Goal: Task Accomplishment & Management: Manage account settings

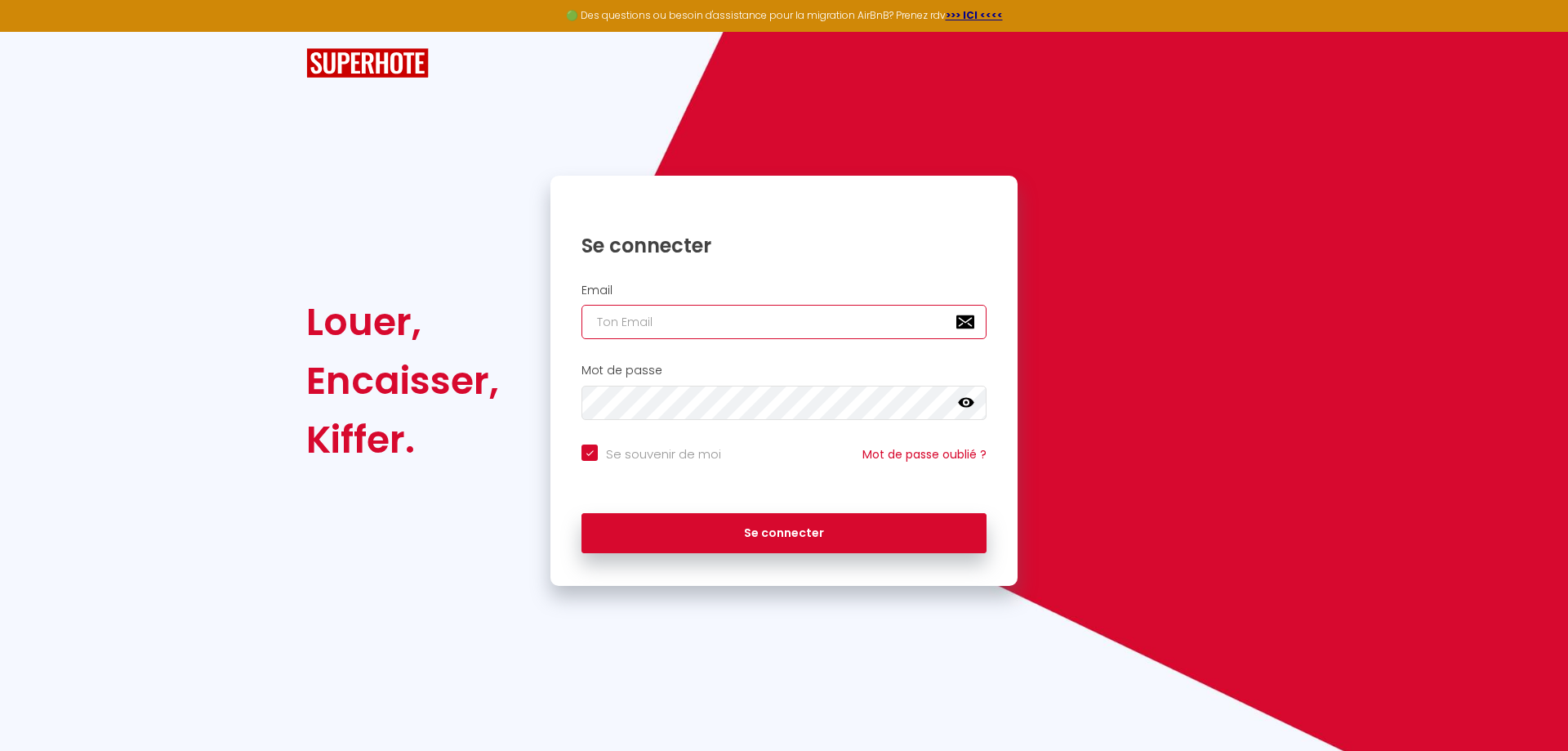
type input "[EMAIL_ADDRESS][DOMAIN_NAME]"
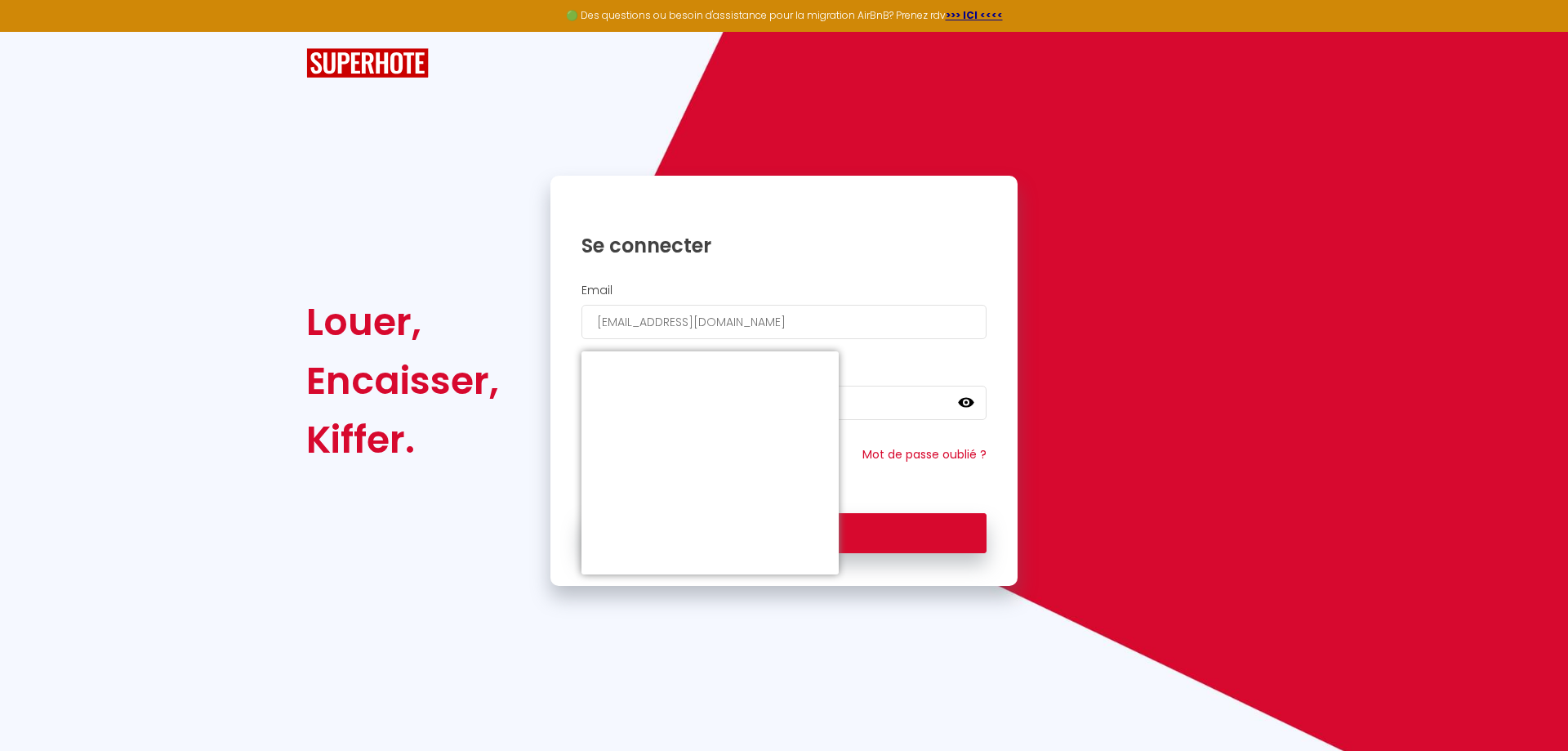
click at [511, 462] on div "Louer, Encaisser, Kiffer." at bounding box center [417, 381] width 244 height 410
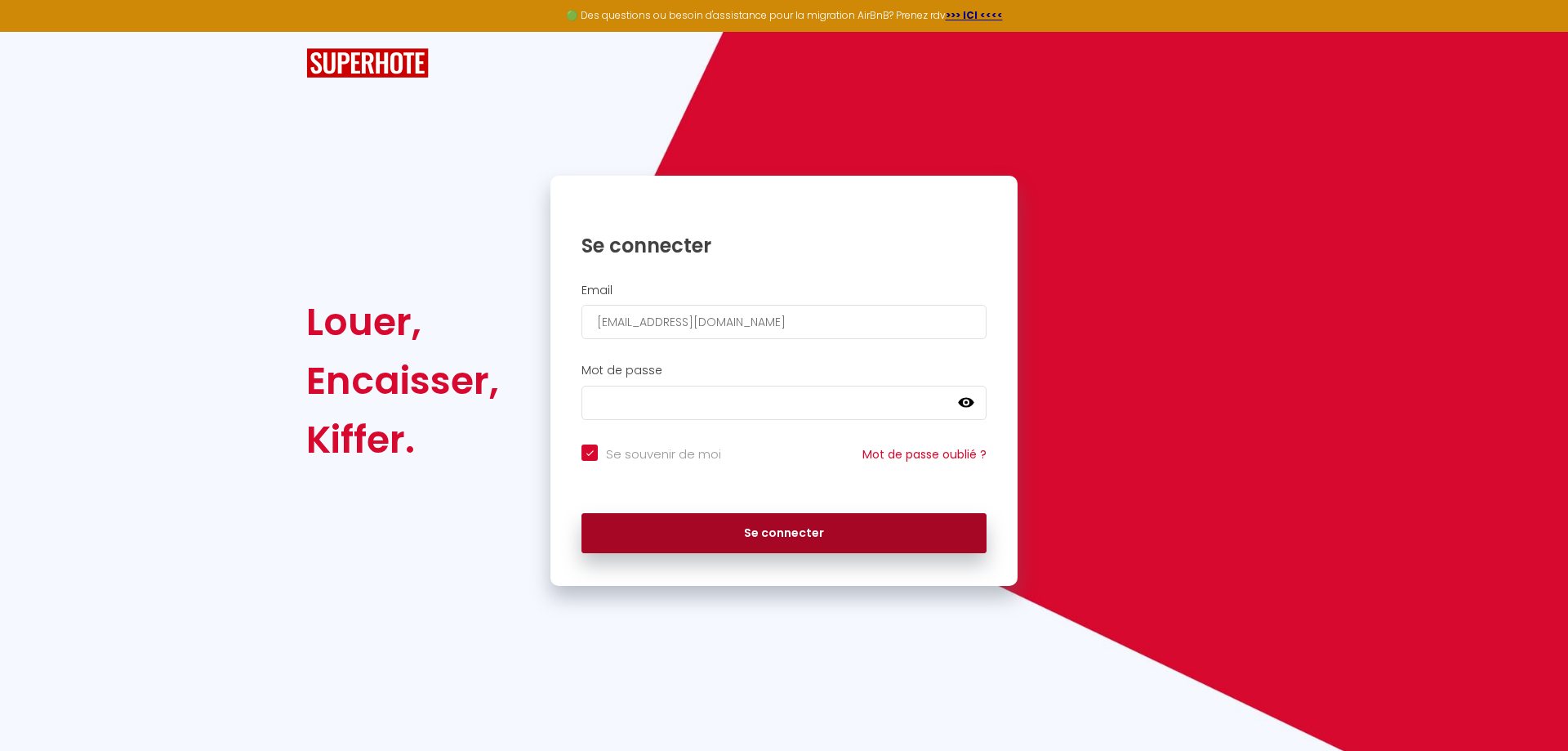
click at [720, 531] on button "Se connecter" at bounding box center [784, 533] width 405 height 41
checkbox input "true"
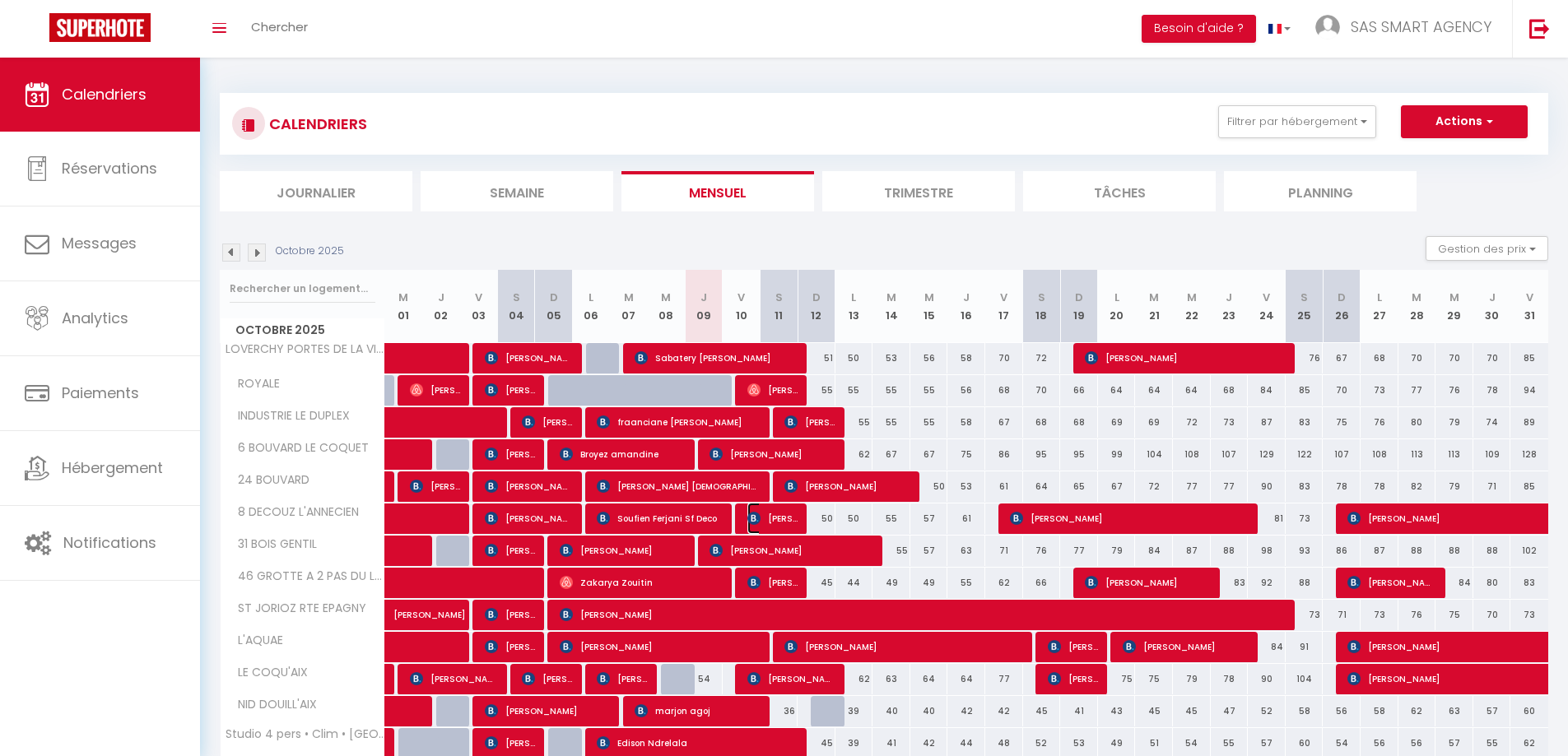
click at [758, 514] on img at bounding box center [754, 519] width 14 height 14
select select "OK"
select select "KO"
select select "1"
select select "0"
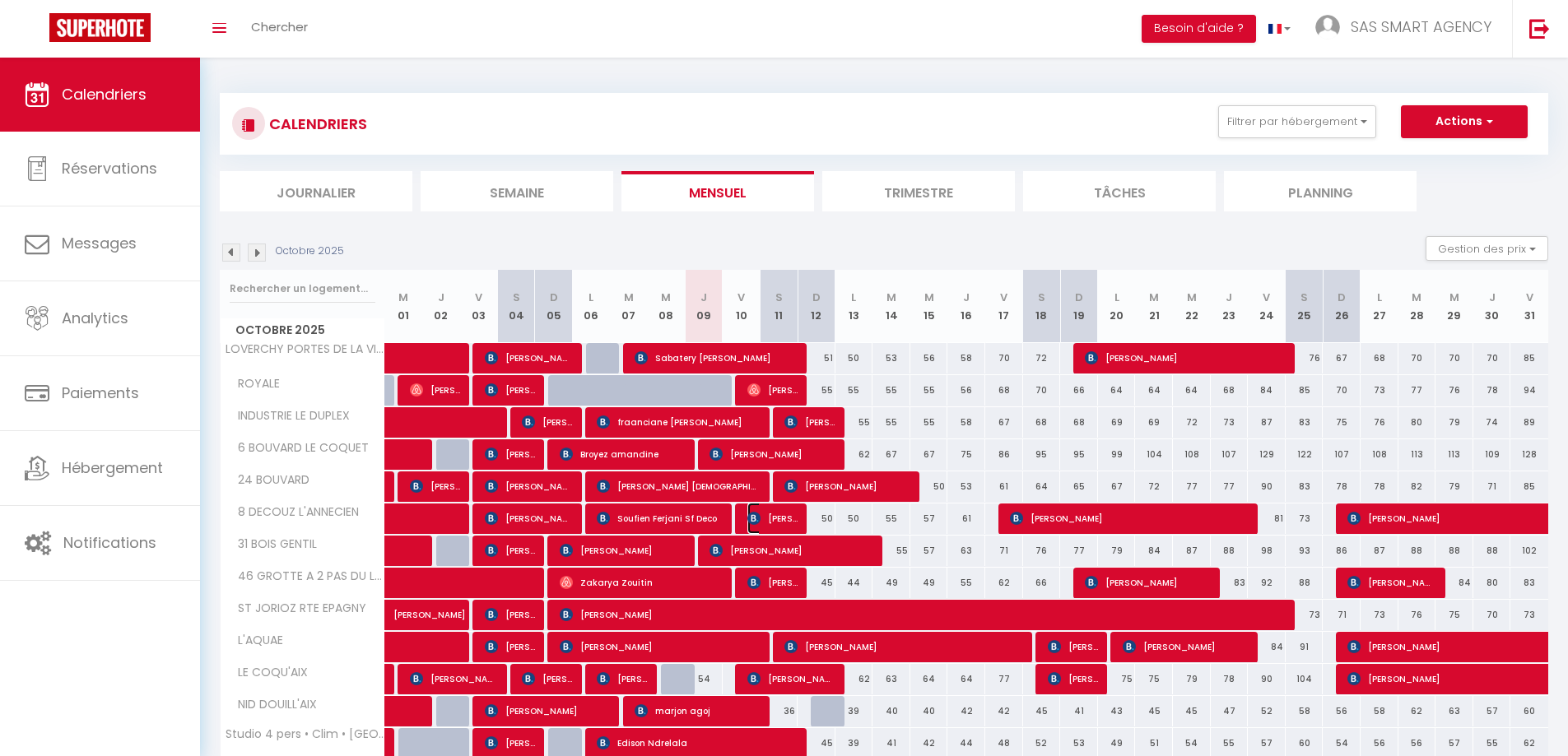
select select "1"
select select
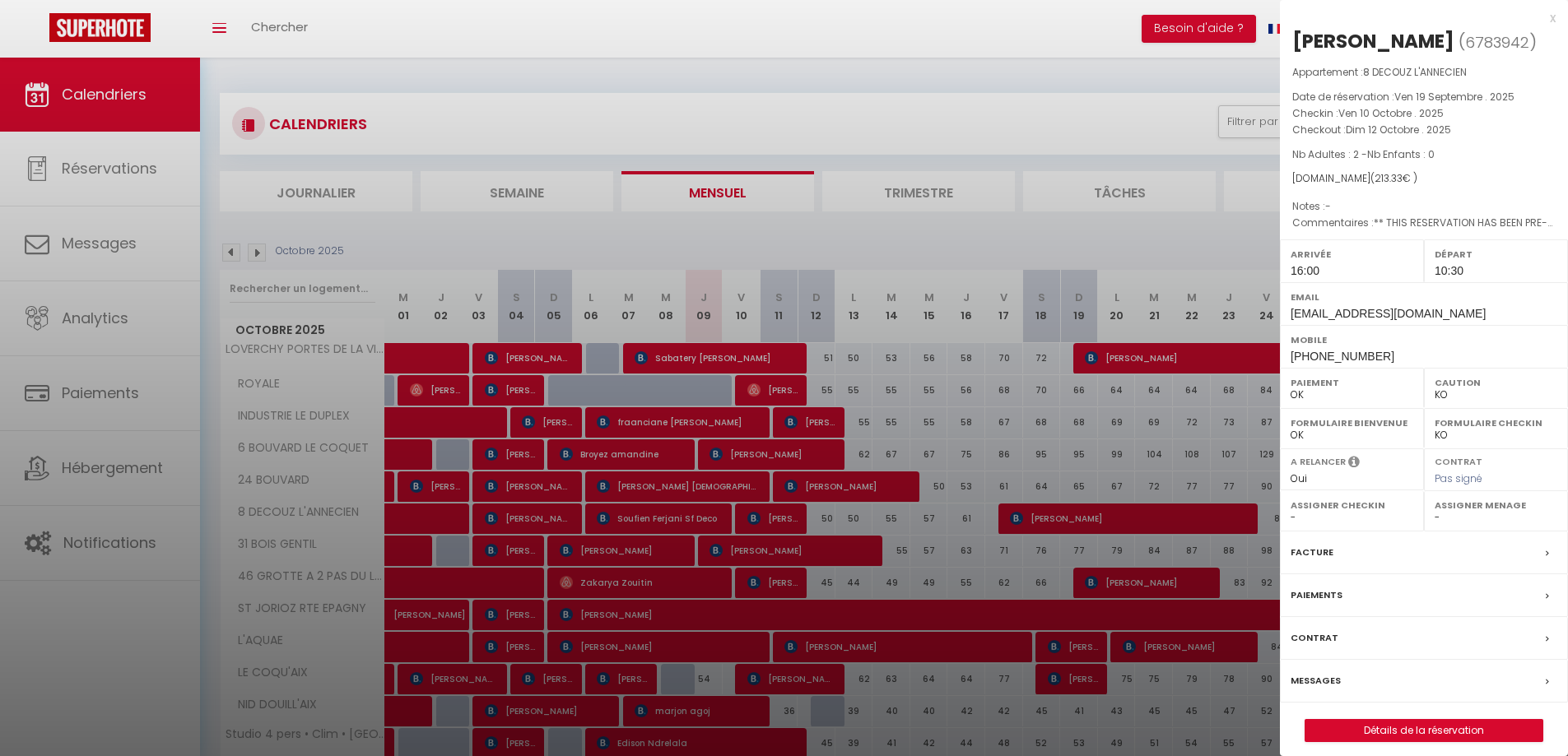
click at [1317, 689] on label "Messages" at bounding box center [1315, 681] width 50 height 17
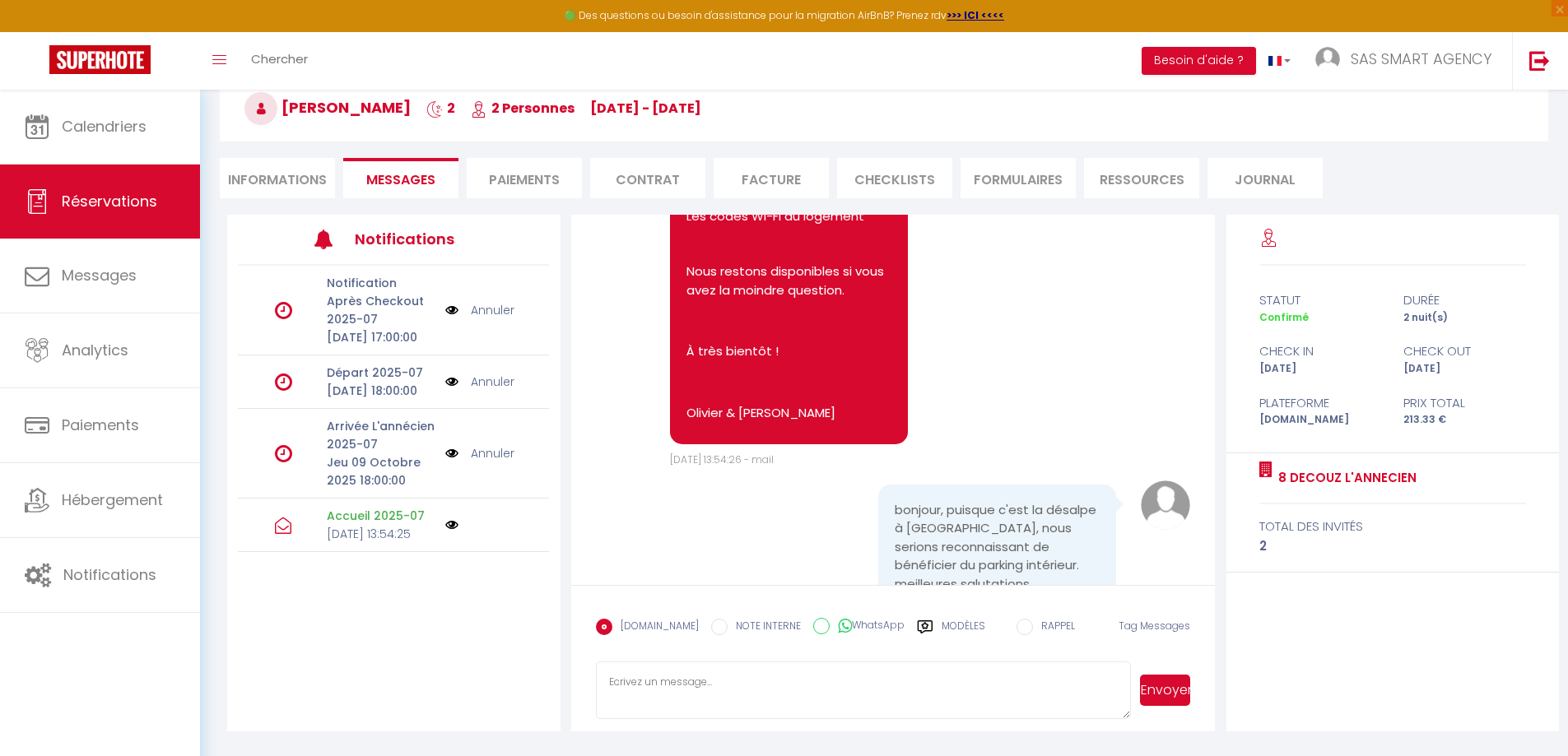
scroll to position [3366, 0]
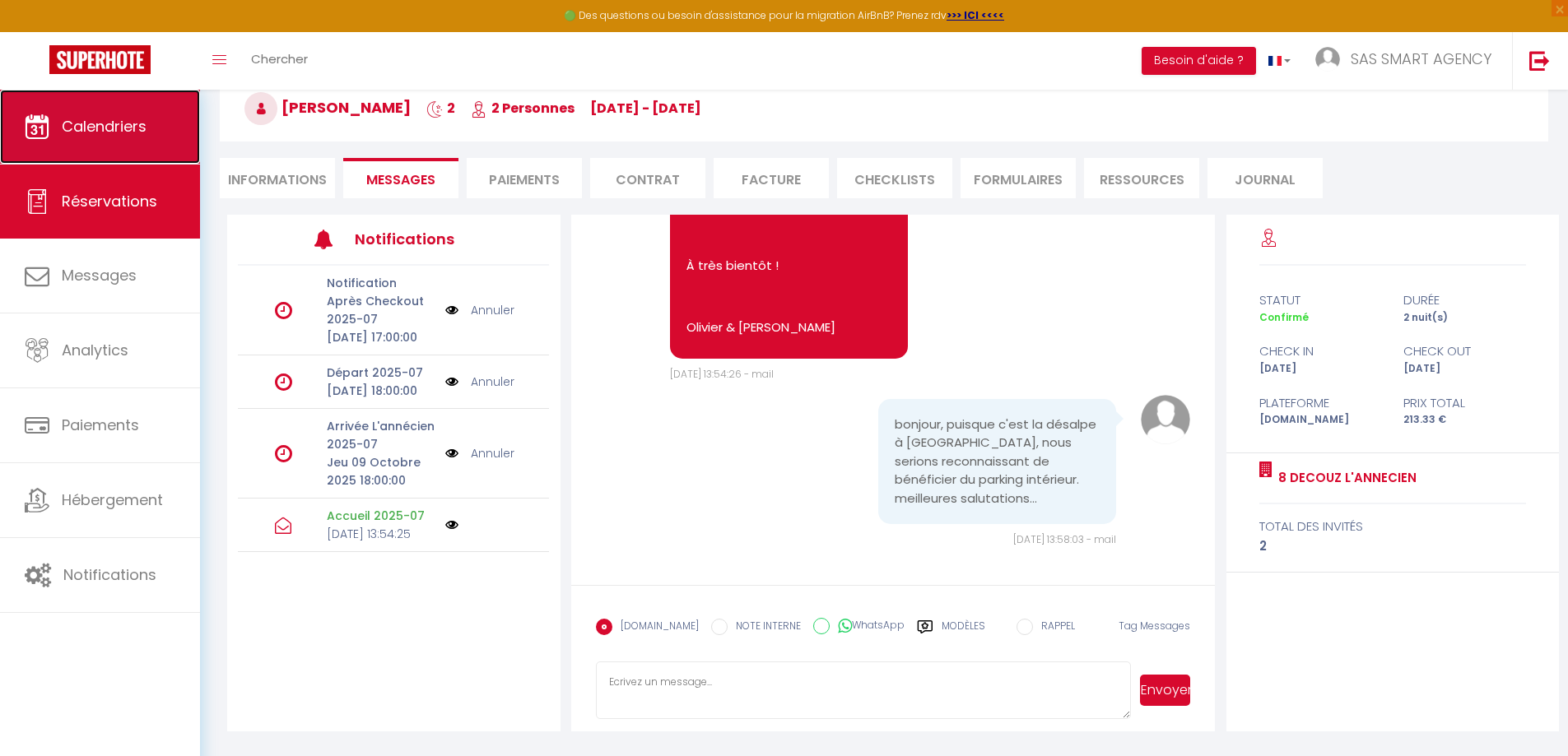
click at [148, 117] on link "Calendriers" at bounding box center [100, 126] width 200 height 74
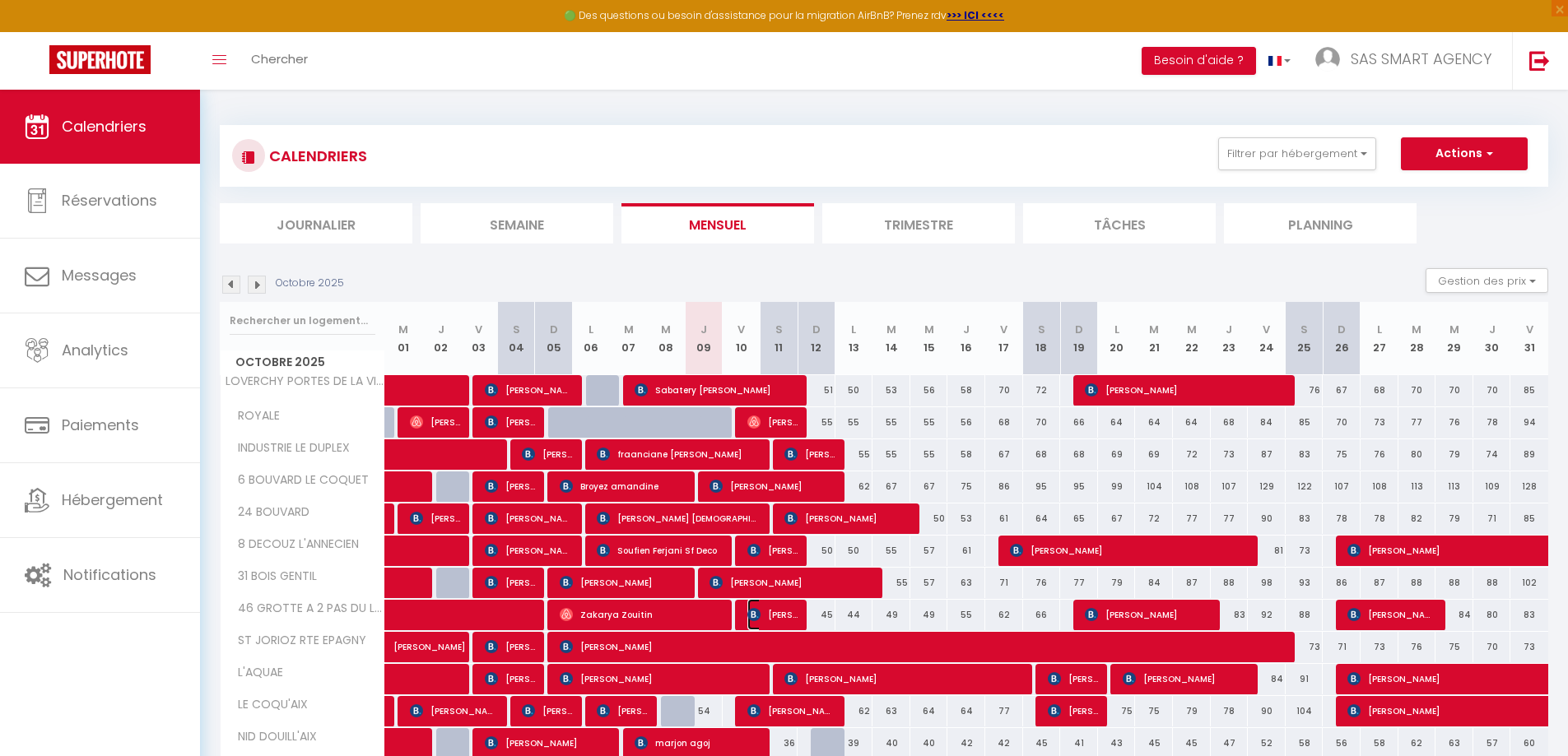
click at [755, 616] on img at bounding box center [754, 614] width 14 height 14
select select "OK"
select select "KO"
select select "1"
select select "0"
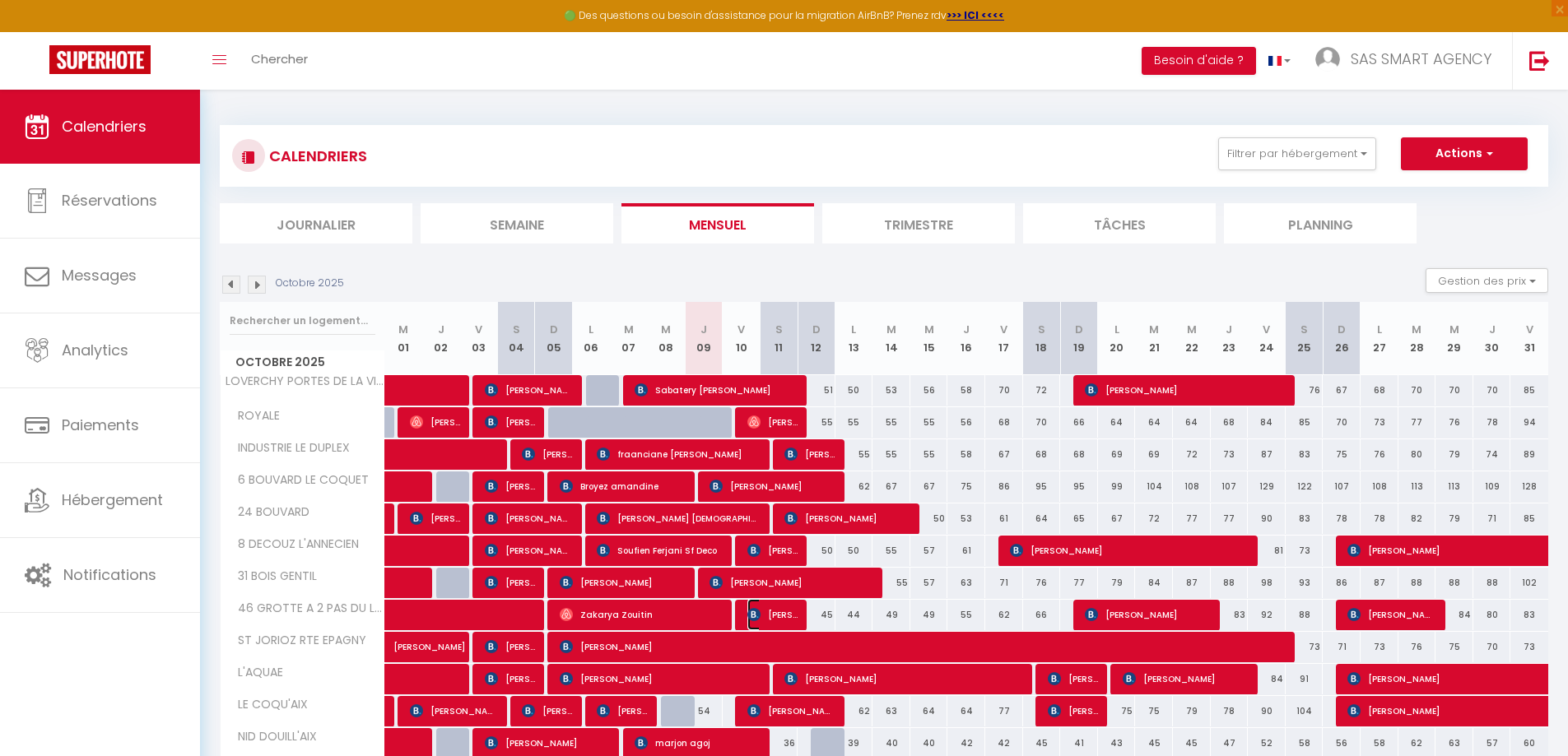
select select "1"
select select
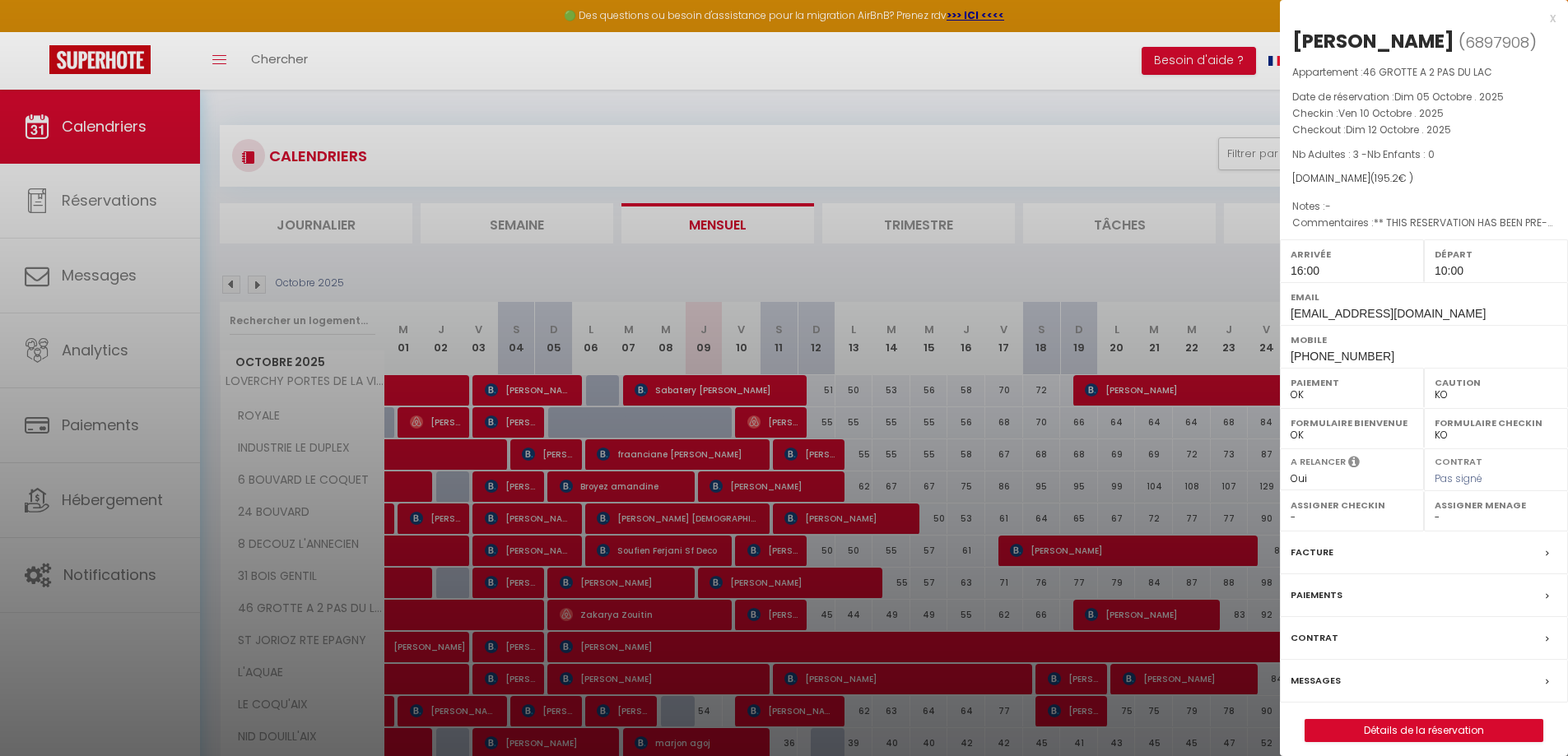
click at [773, 408] on div at bounding box center [784, 378] width 1568 height 756
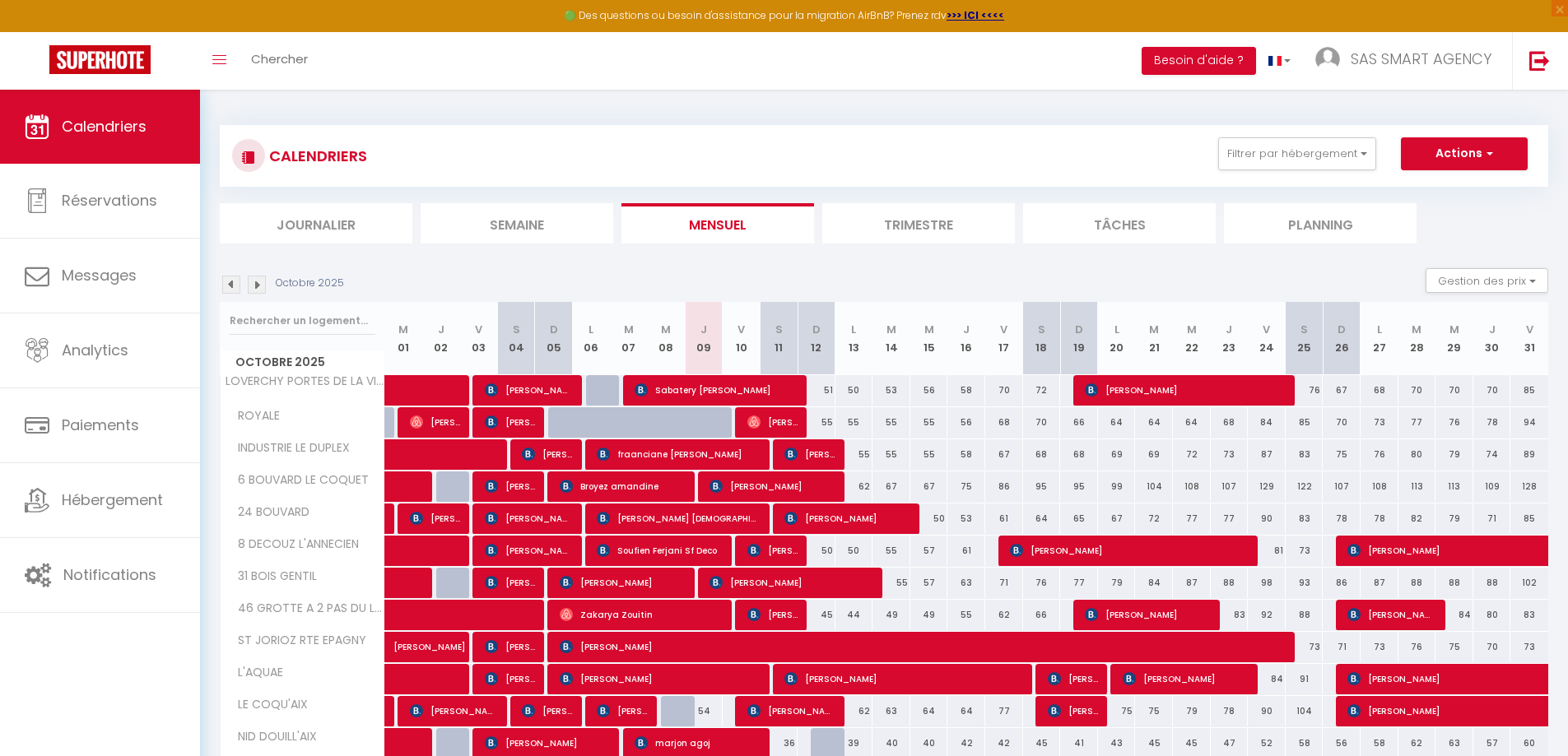
scroll to position [104, 0]
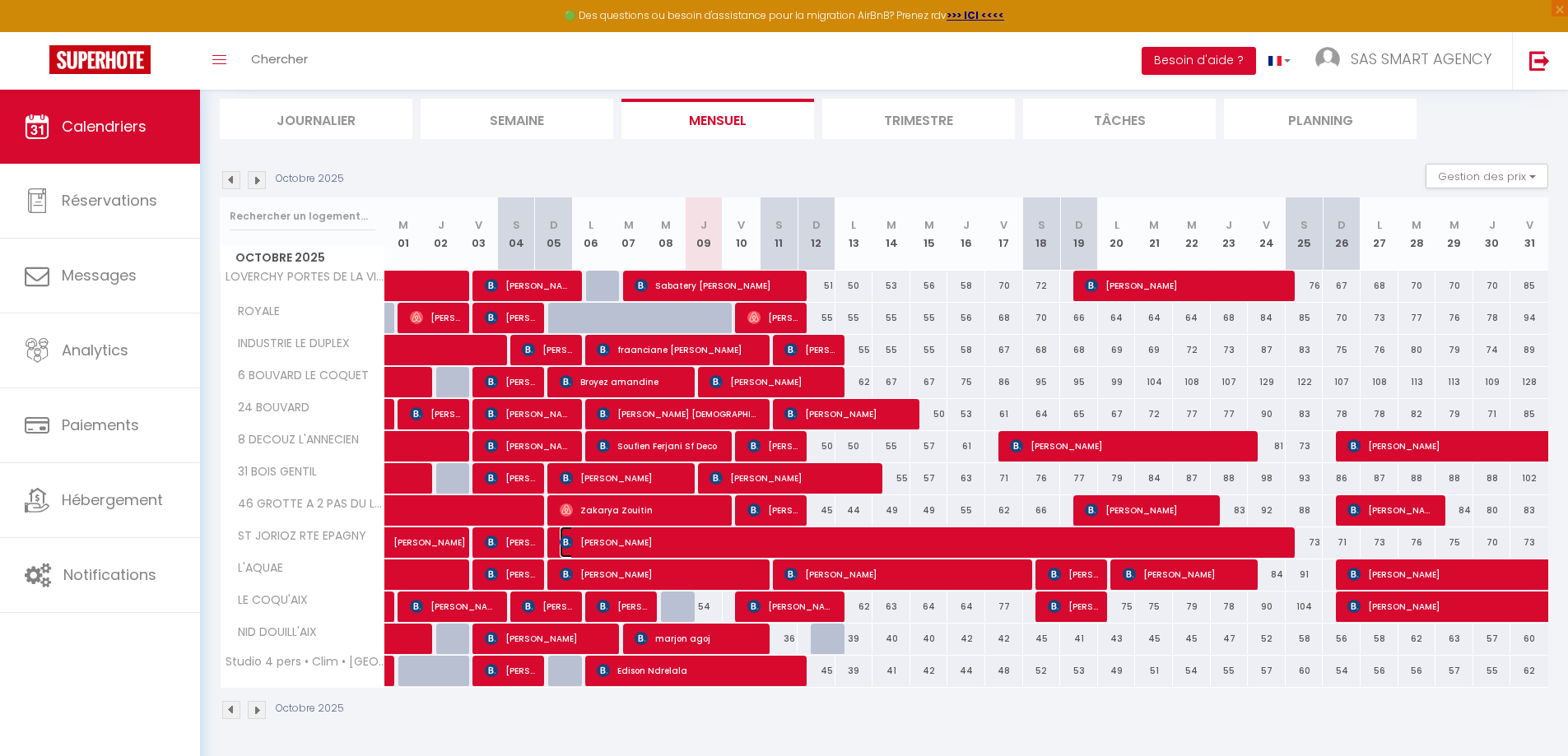
drag, startPoint x: 568, startPoint y: 541, endPoint x: 560, endPoint y: 538, distance: 8.5
click at [567, 541] on img at bounding box center [566, 542] width 14 height 14
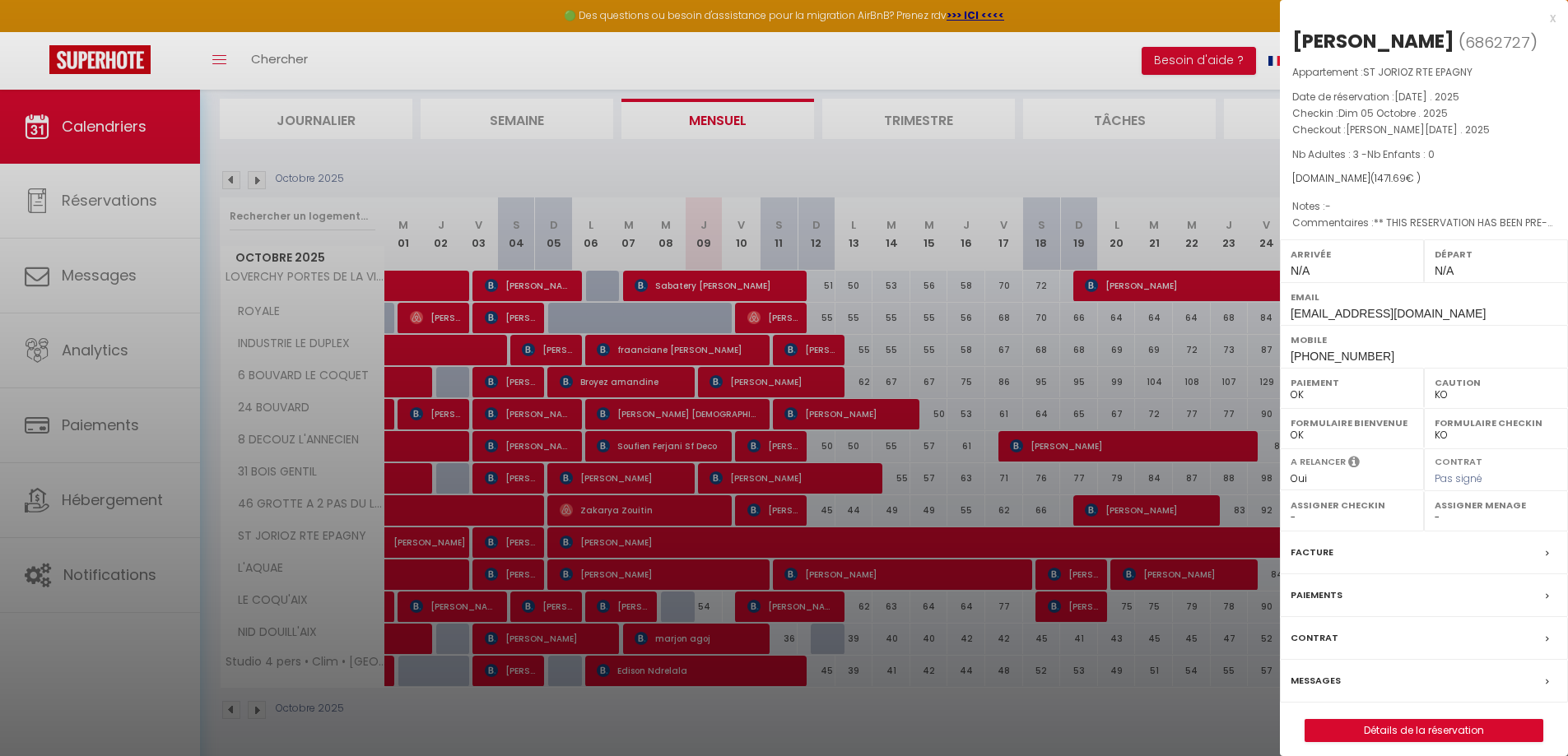
click at [1050, 335] on div at bounding box center [784, 378] width 1568 height 756
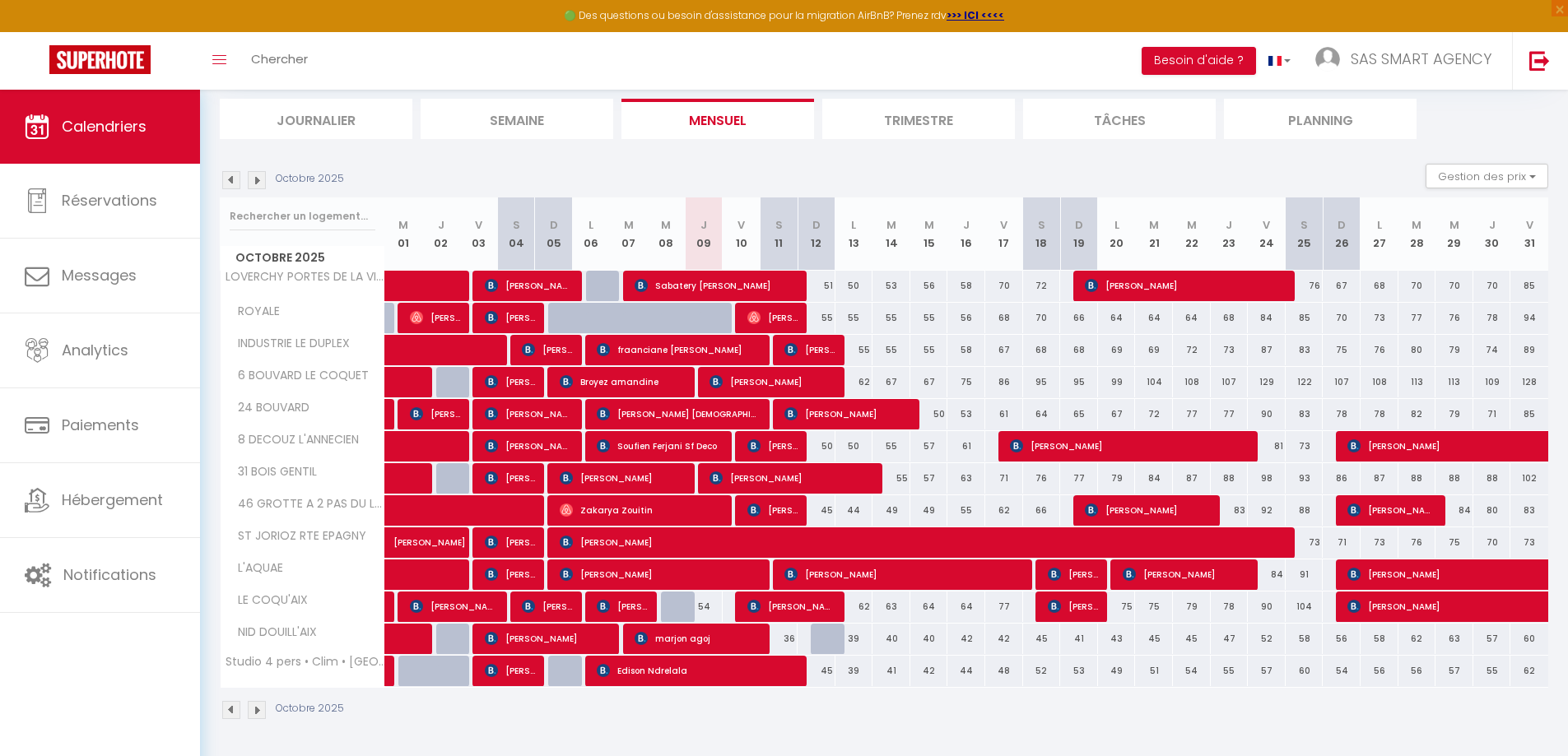
click at [940, 170] on div "Octobre 2025 Gestion des prix Nb Nuits minimum Règles Disponibilité" at bounding box center [884, 181] width 1328 height 34
click at [564, 542] on img at bounding box center [566, 542] width 14 height 14
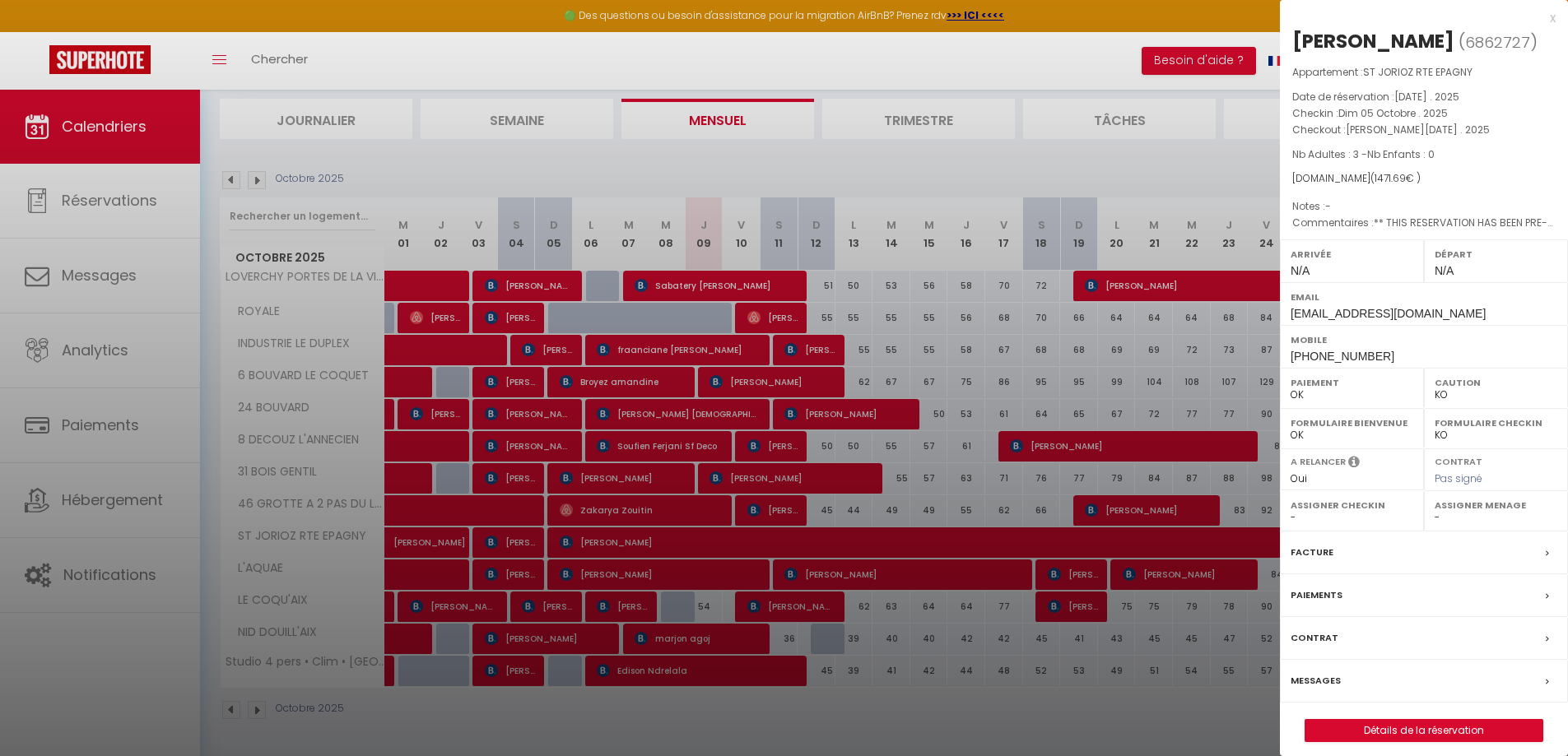
click at [1297, 681] on label "Messages" at bounding box center [1315, 681] width 50 height 17
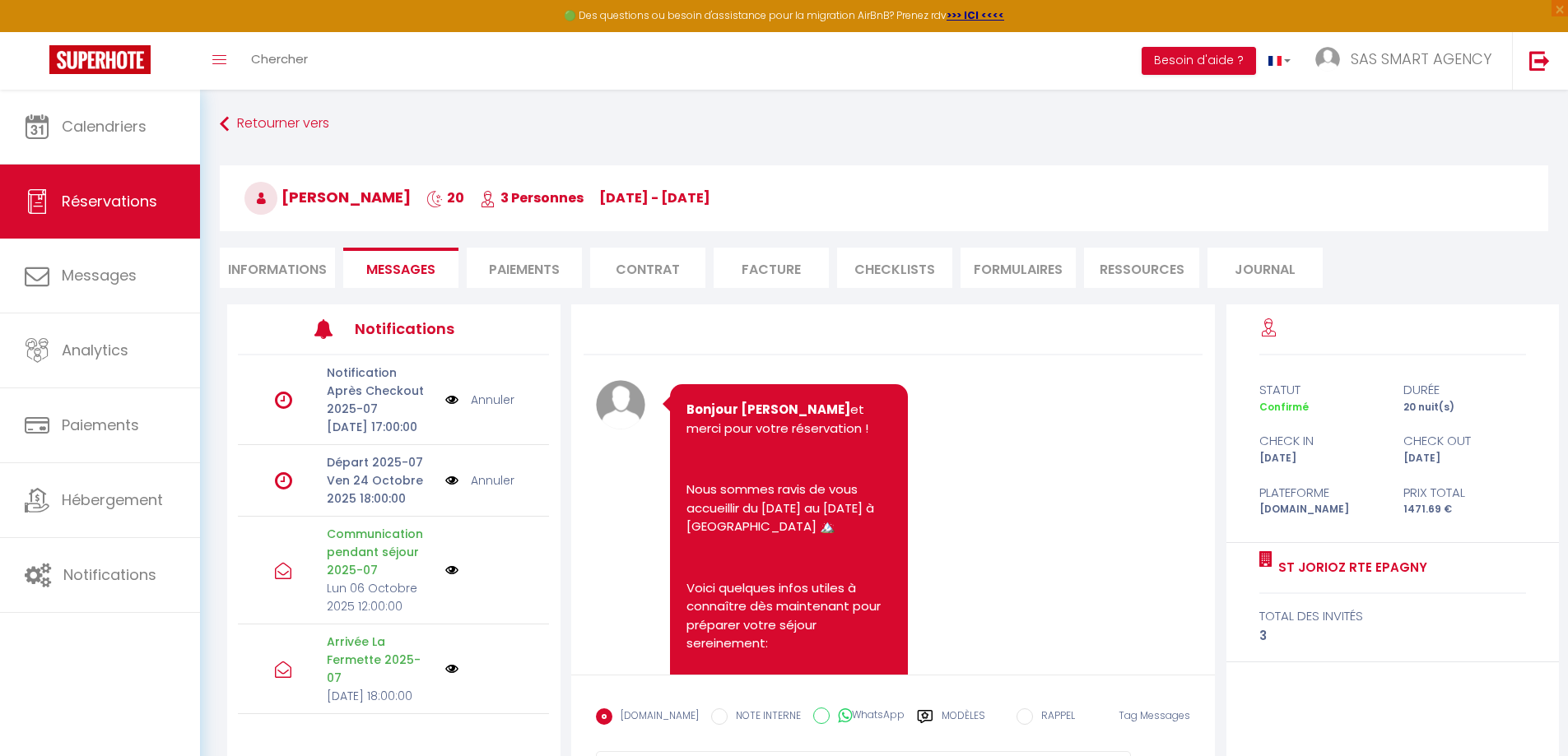
scroll to position [7592, 0]
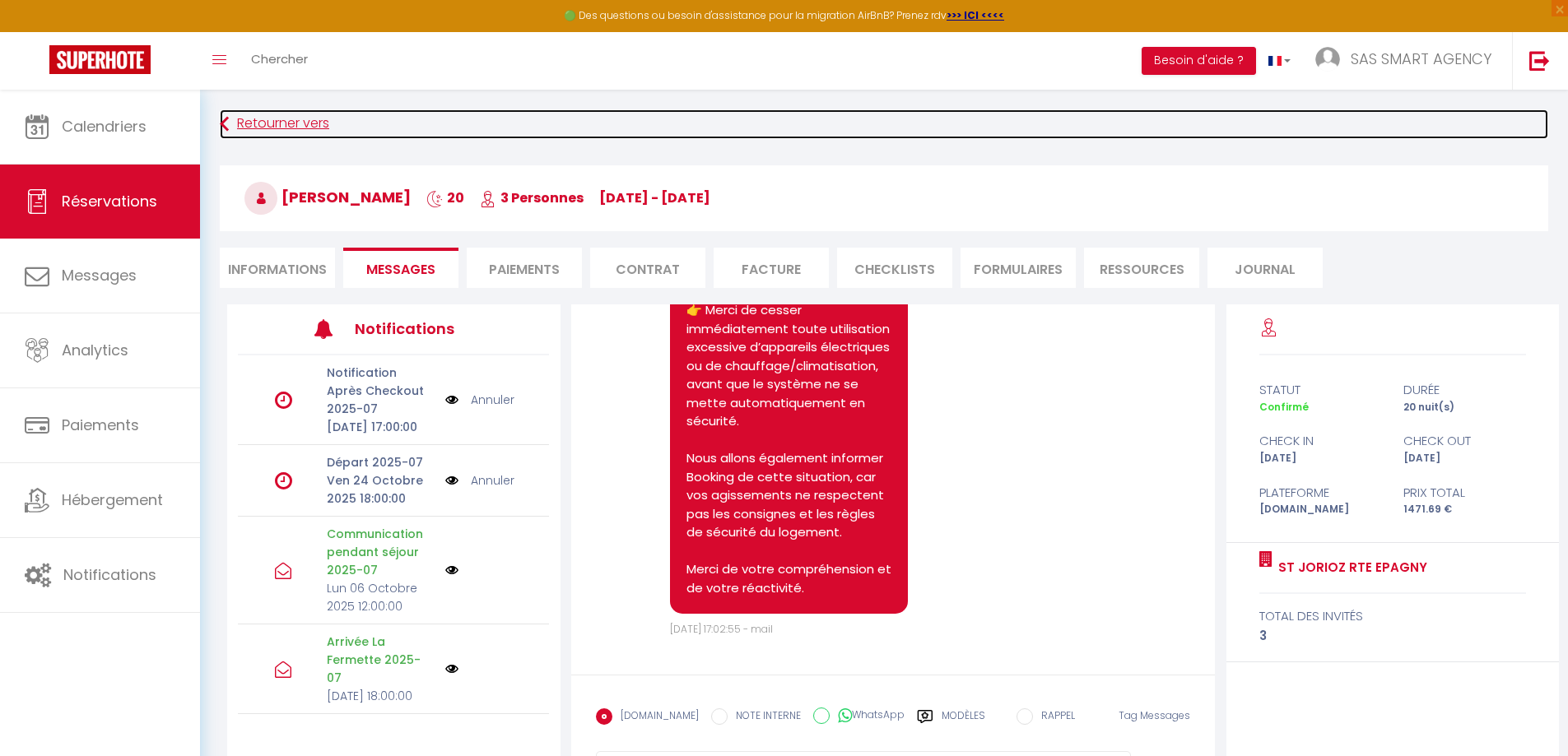
click at [271, 133] on link "Retourner vers" at bounding box center [884, 124] width 1328 height 30
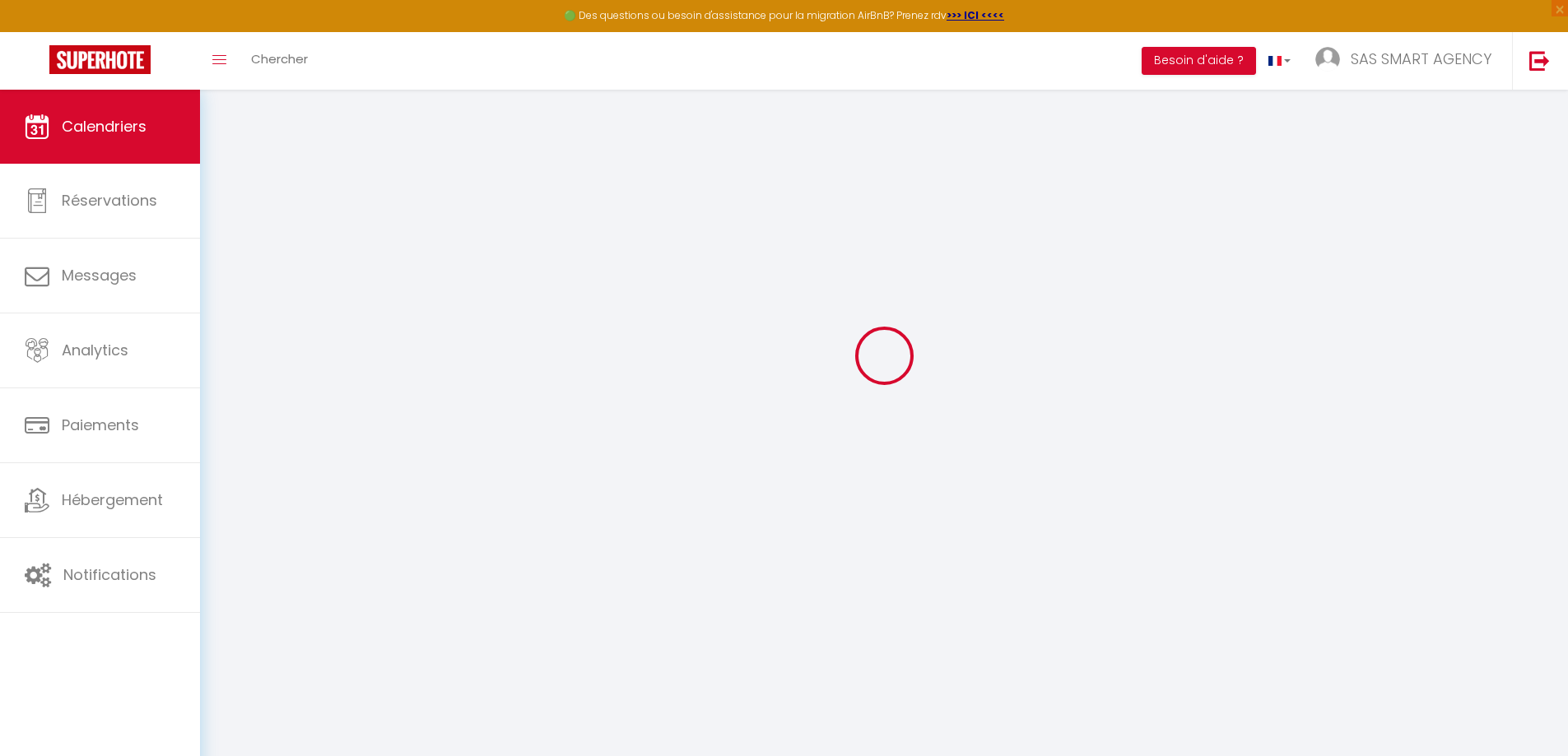
scroll to position [90, 0]
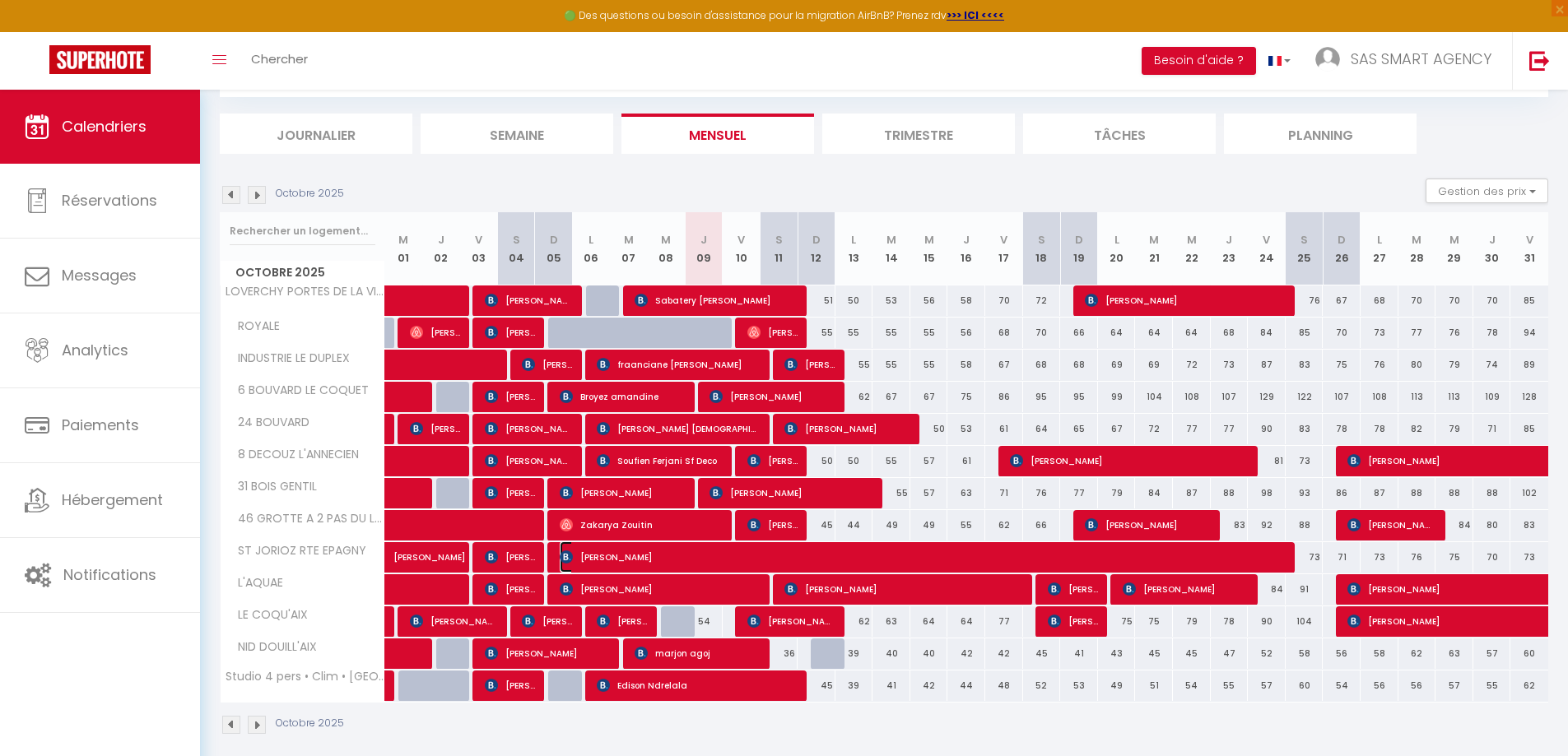
click at [564, 555] on img at bounding box center [566, 557] width 14 height 14
select select "OK"
select select "KO"
select select "0"
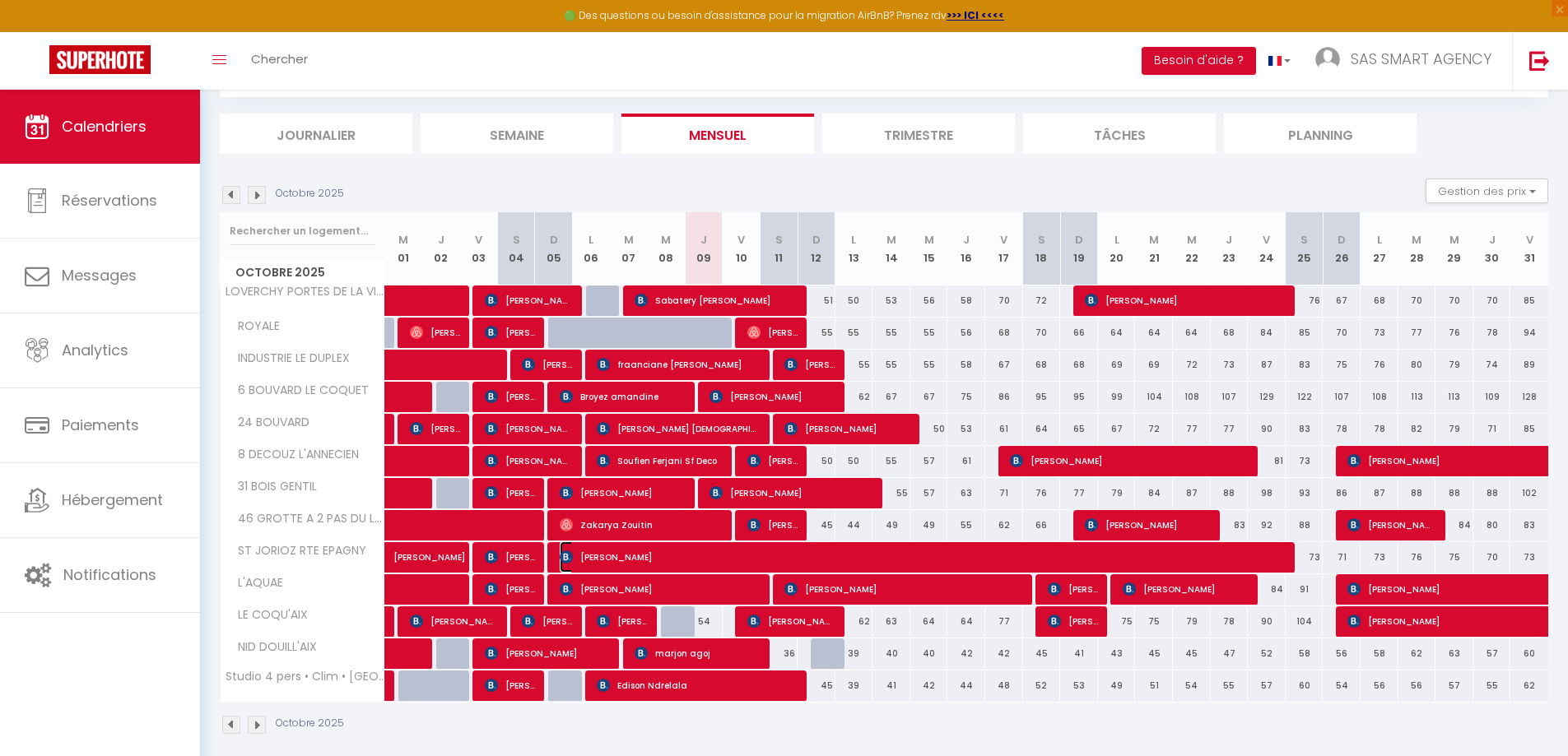
select select "1"
select select
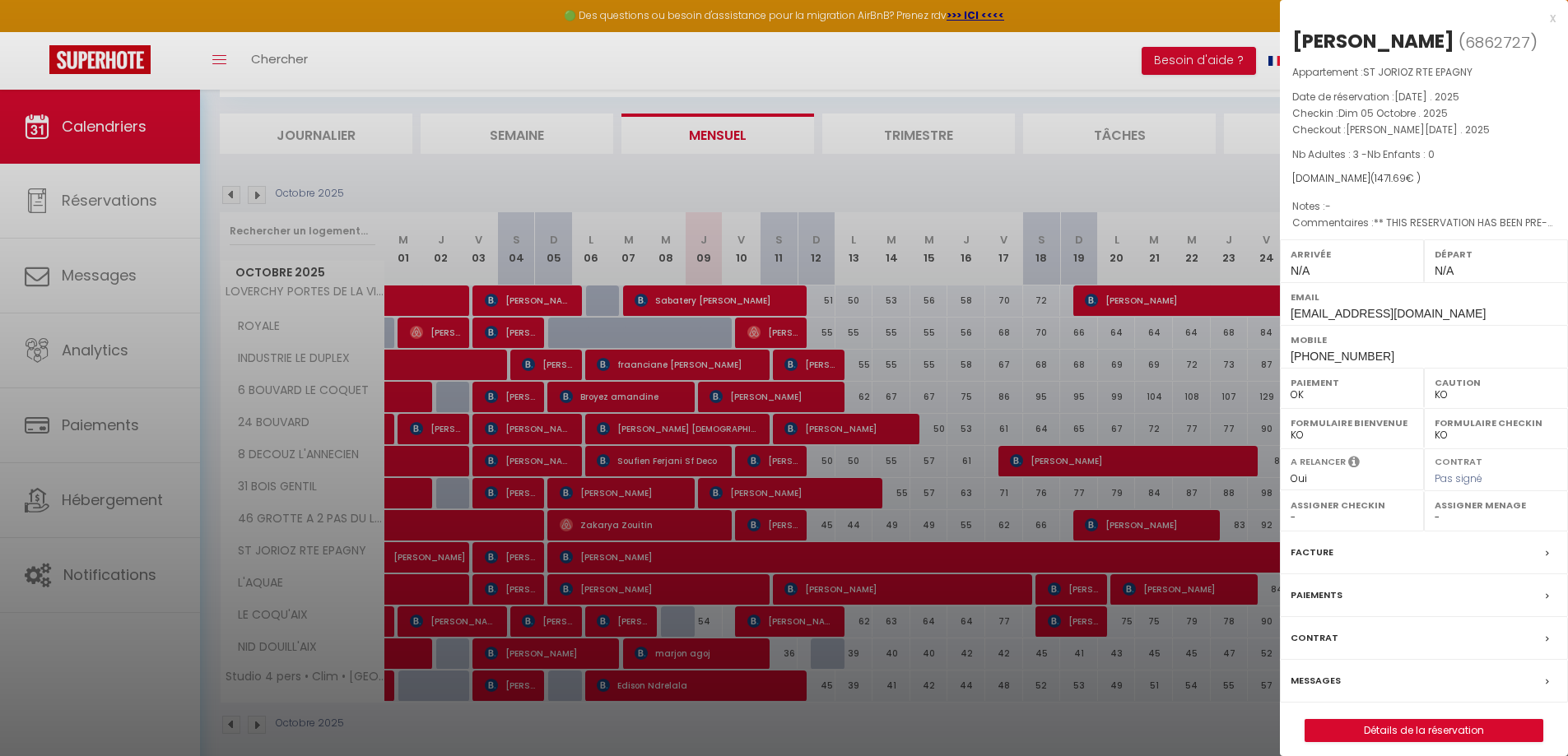
click at [738, 194] on div at bounding box center [784, 378] width 1568 height 756
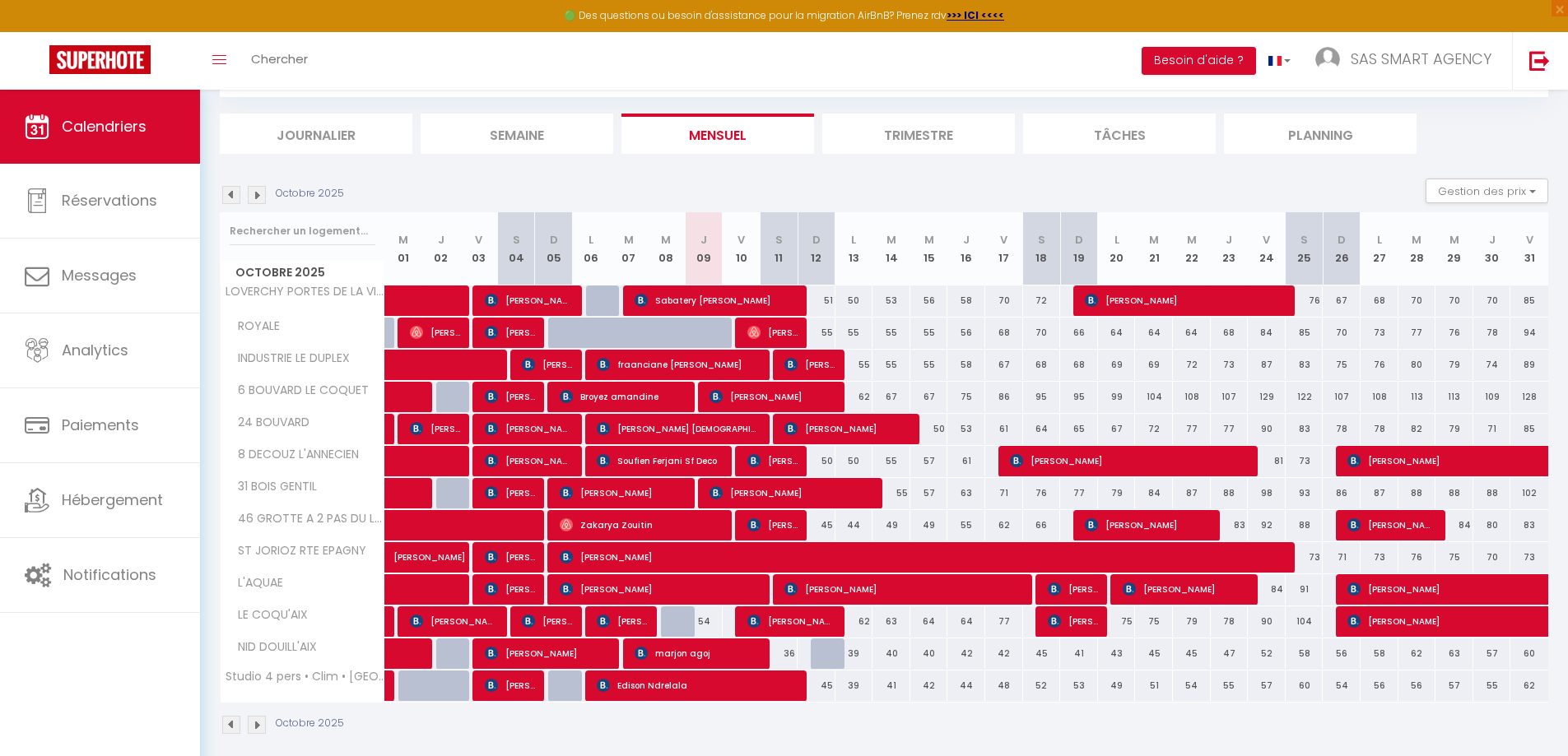
click at [845, 105] on div "CALENDRIERS Filtrer par hébergement Tous LOVERCHY PORTES DE LA VIEILLE VILLE RO…" at bounding box center [884, 95] width 1328 height 119
click at [1014, 175] on section "Octobre 2025 Gestion des prix Nb Nuits minimum Règles Disponibilité Octobre 202…" at bounding box center [884, 456] width 1328 height 589
